Goal: Transaction & Acquisition: Purchase product/service

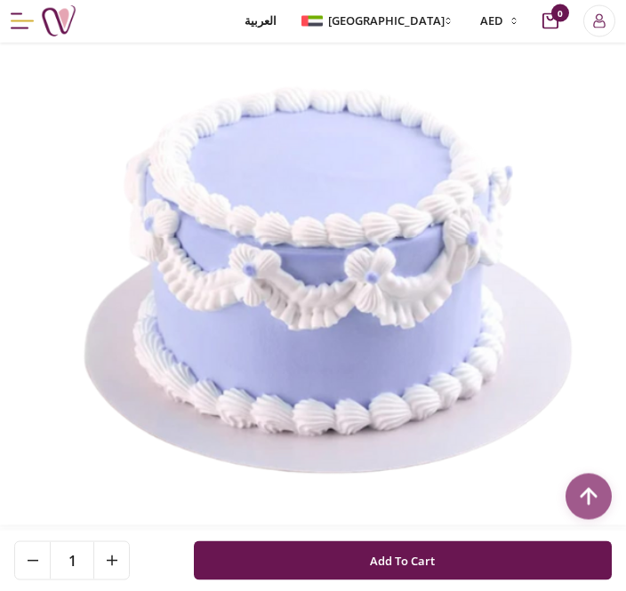
scroll to position [141, 0]
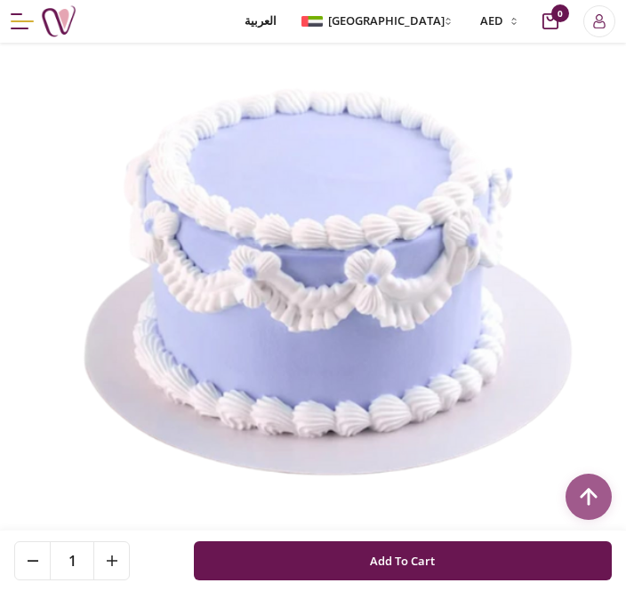
click at [452, 580] on button "Add To Cart" at bounding box center [403, 560] width 418 height 39
click at [121, 580] on button at bounding box center [111, 560] width 36 height 37
click at [109, 580] on button at bounding box center [111, 560] width 36 height 37
click at [146, 590] on div "3 Add To Cart" at bounding box center [313, 560] width 626 height 61
click at [122, 580] on button at bounding box center [111, 560] width 36 height 37
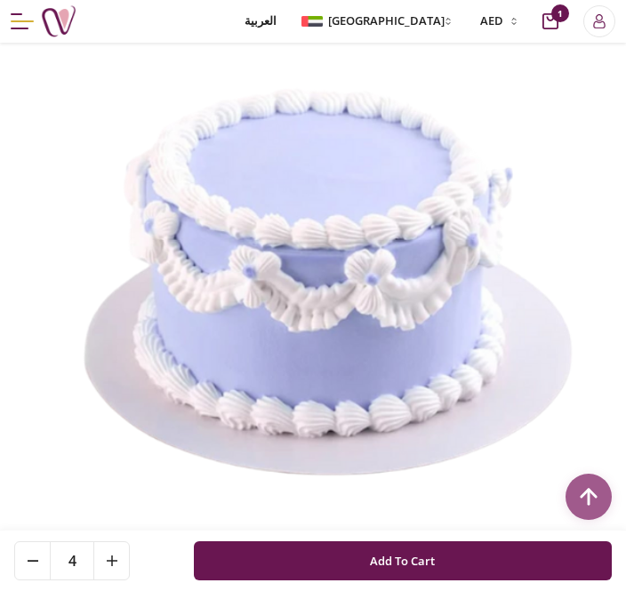
click at [122, 580] on button at bounding box center [111, 560] width 36 height 37
click at [113, 580] on button at bounding box center [111, 560] width 36 height 37
click at [126, 580] on button at bounding box center [111, 560] width 36 height 37
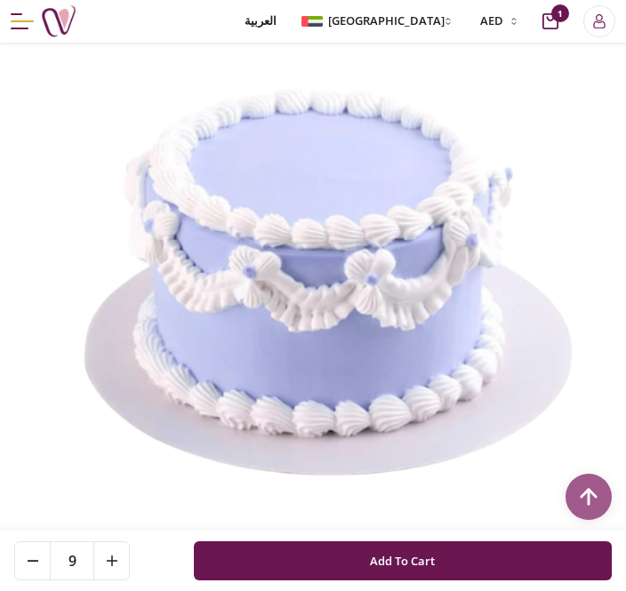
click at [119, 580] on button at bounding box center [111, 560] width 36 height 37
click at [127, 580] on button at bounding box center [111, 560] width 36 height 37
click at [130, 590] on div "11 Add To Cart" at bounding box center [313, 560] width 626 height 61
click at [126, 580] on button at bounding box center [111, 560] width 36 height 37
click at [129, 580] on div "11" at bounding box center [72, 560] width 116 height 39
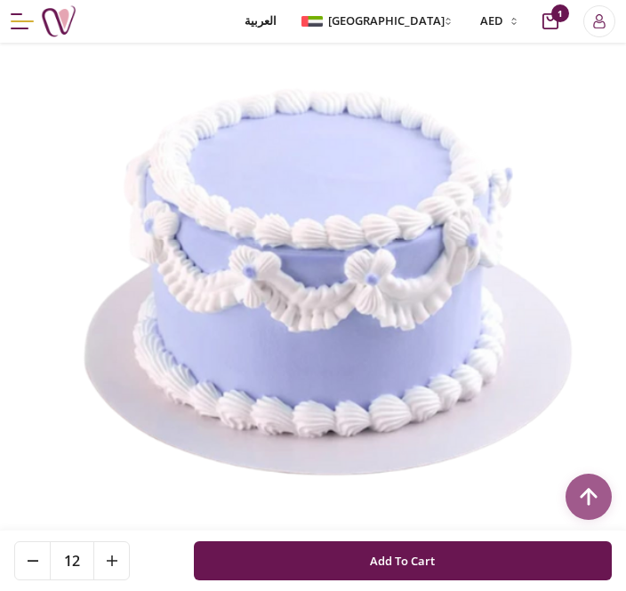
click at [101, 580] on button at bounding box center [111, 560] width 36 height 37
click at [41, 580] on button at bounding box center [33, 560] width 36 height 37
click at [29, 580] on button at bounding box center [33, 560] width 36 height 37
click at [50, 580] on button at bounding box center [33, 560] width 36 height 37
click at [30, 580] on button at bounding box center [33, 560] width 36 height 37
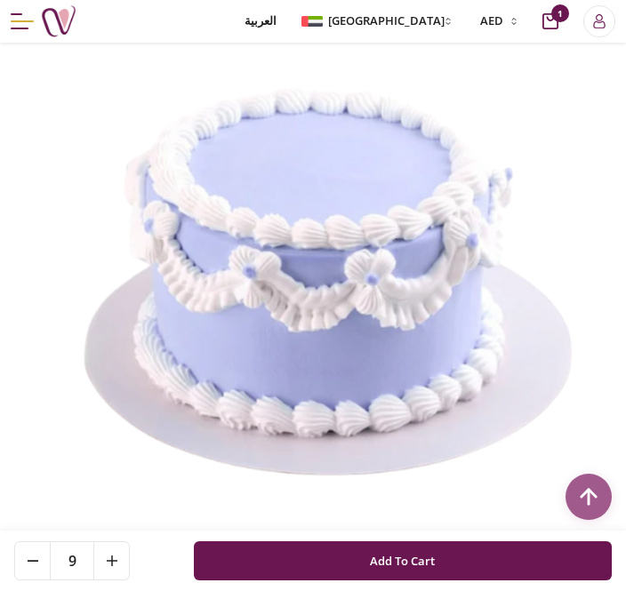
click at [34, 580] on button at bounding box center [33, 560] width 36 height 37
click at [28, 580] on button at bounding box center [33, 560] width 36 height 37
click at [43, 580] on button at bounding box center [33, 560] width 36 height 37
click at [10, 590] on div "6 Add To Cart" at bounding box center [313, 560] width 626 height 61
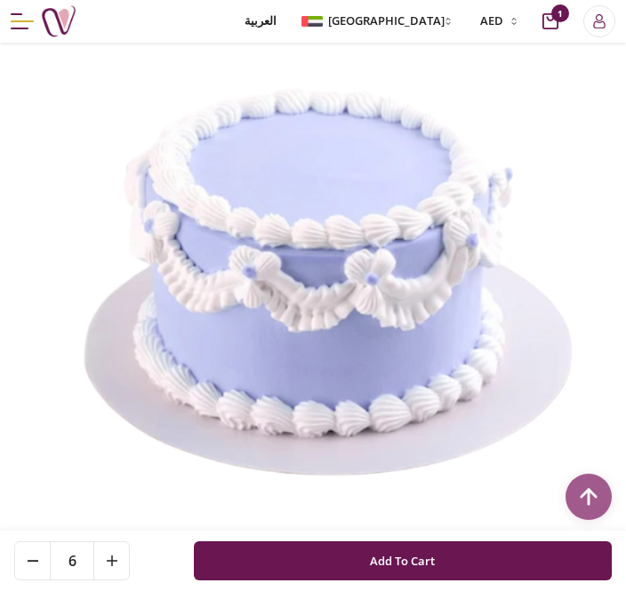
click at [34, 580] on button at bounding box center [33, 560] width 36 height 37
click at [29, 580] on button at bounding box center [33, 560] width 36 height 37
click at [42, 580] on button at bounding box center [33, 560] width 36 height 37
click at [31, 580] on button at bounding box center [33, 560] width 36 height 37
click at [26, 580] on button at bounding box center [33, 560] width 36 height 37
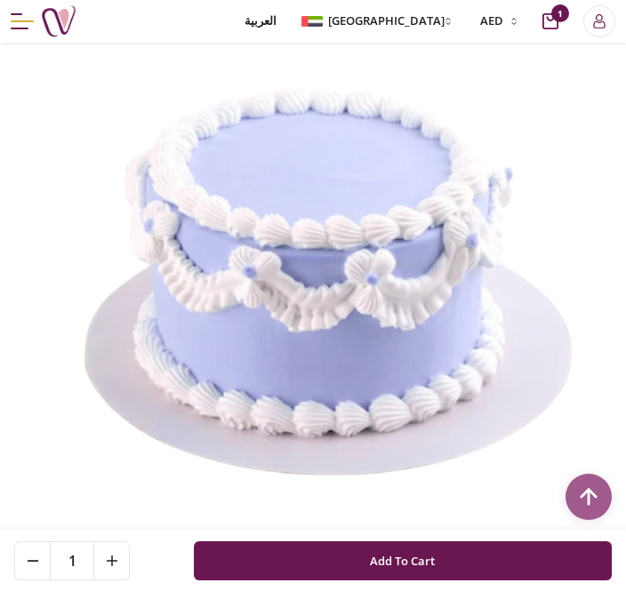
click at [128, 580] on button at bounding box center [111, 560] width 36 height 37
click at [127, 590] on div "2 Add To Cart" at bounding box center [313, 560] width 626 height 61
click at [126, 580] on button at bounding box center [111, 560] width 36 height 37
click at [125, 580] on button at bounding box center [111, 560] width 36 height 37
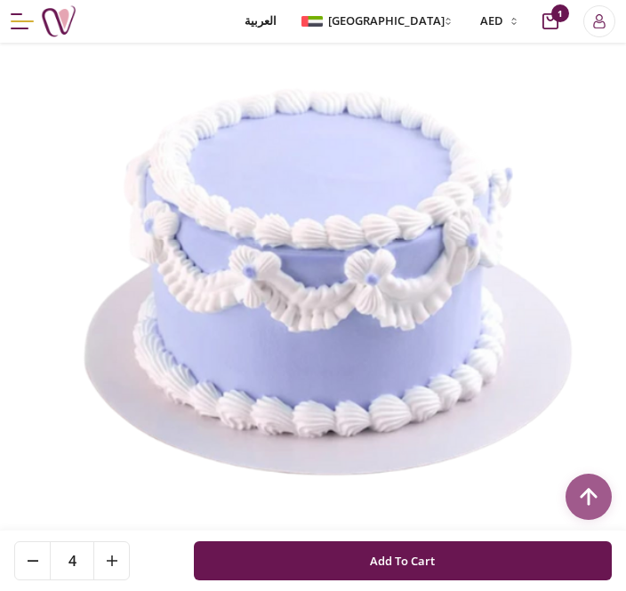
click at [121, 580] on button at bounding box center [111, 560] width 36 height 37
click at [120, 580] on button at bounding box center [111, 560] width 36 height 37
click at [121, 580] on button at bounding box center [111, 560] width 36 height 37
click at [50, 580] on button at bounding box center [33, 560] width 36 height 37
click at [52, 580] on span "6" at bounding box center [72, 560] width 43 height 37
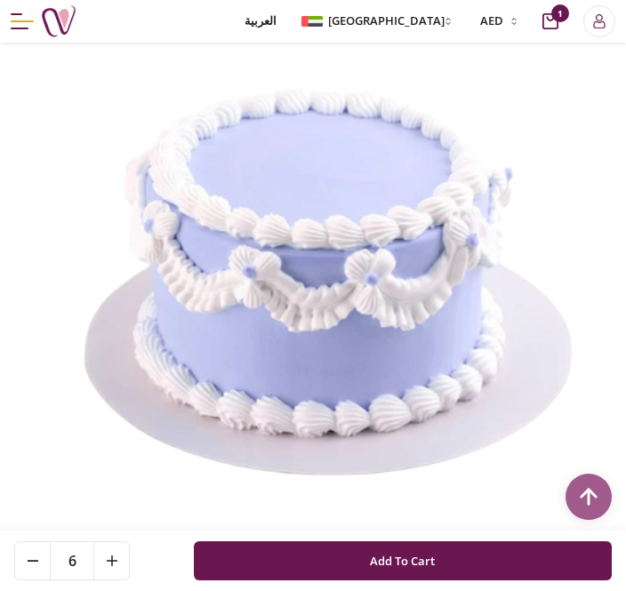
click at [28, 562] on icon at bounding box center [33, 561] width 11 height 2
click at [27, 580] on button at bounding box center [33, 560] width 36 height 37
click at [26, 580] on button at bounding box center [33, 560] width 36 height 37
click at [43, 580] on button at bounding box center [33, 560] width 36 height 37
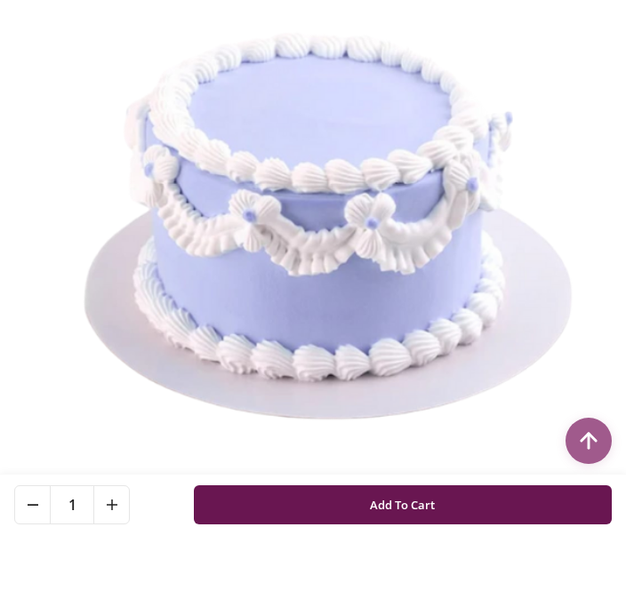
scroll to position [198, 0]
